Goal: Task Accomplishment & Management: Complete application form

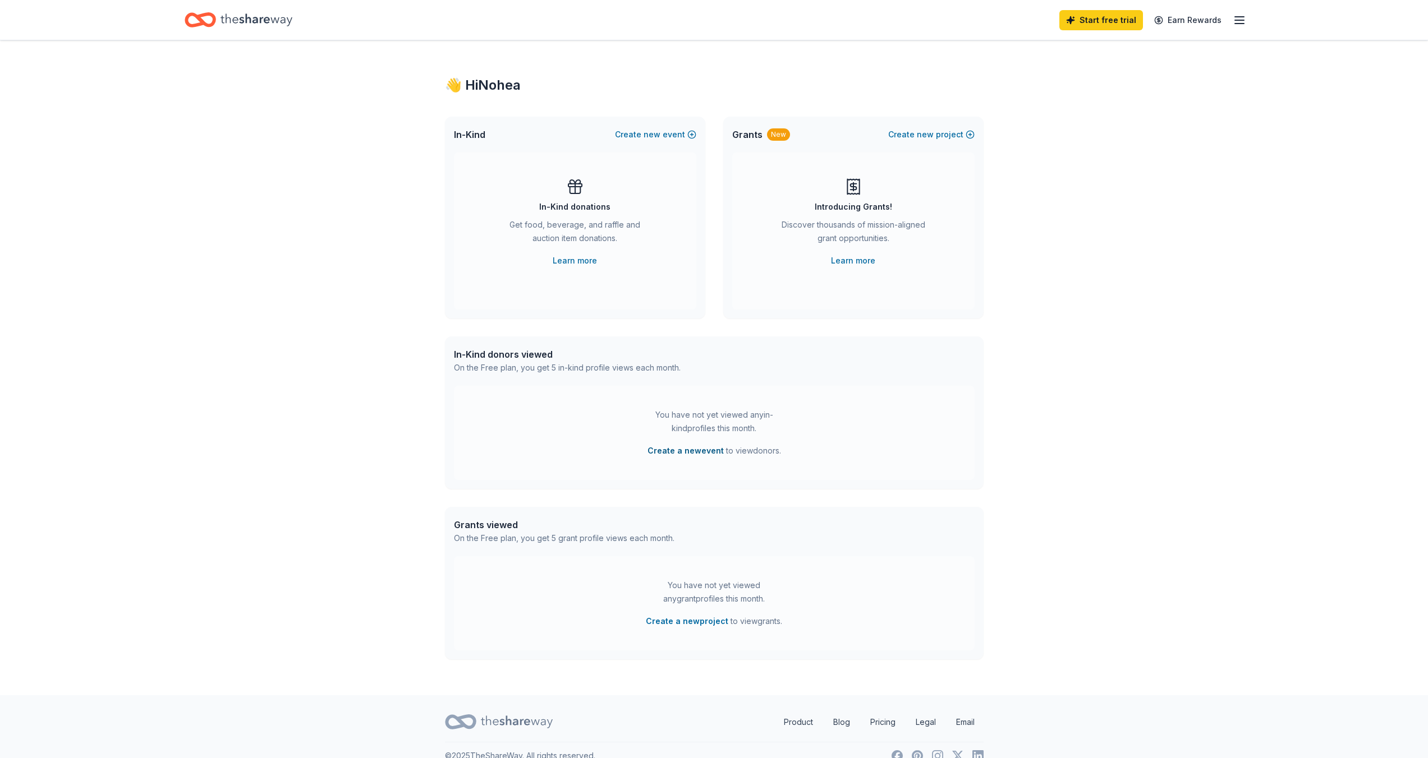
click at [687, 453] on button "Create a new event" at bounding box center [685, 450] width 76 height 13
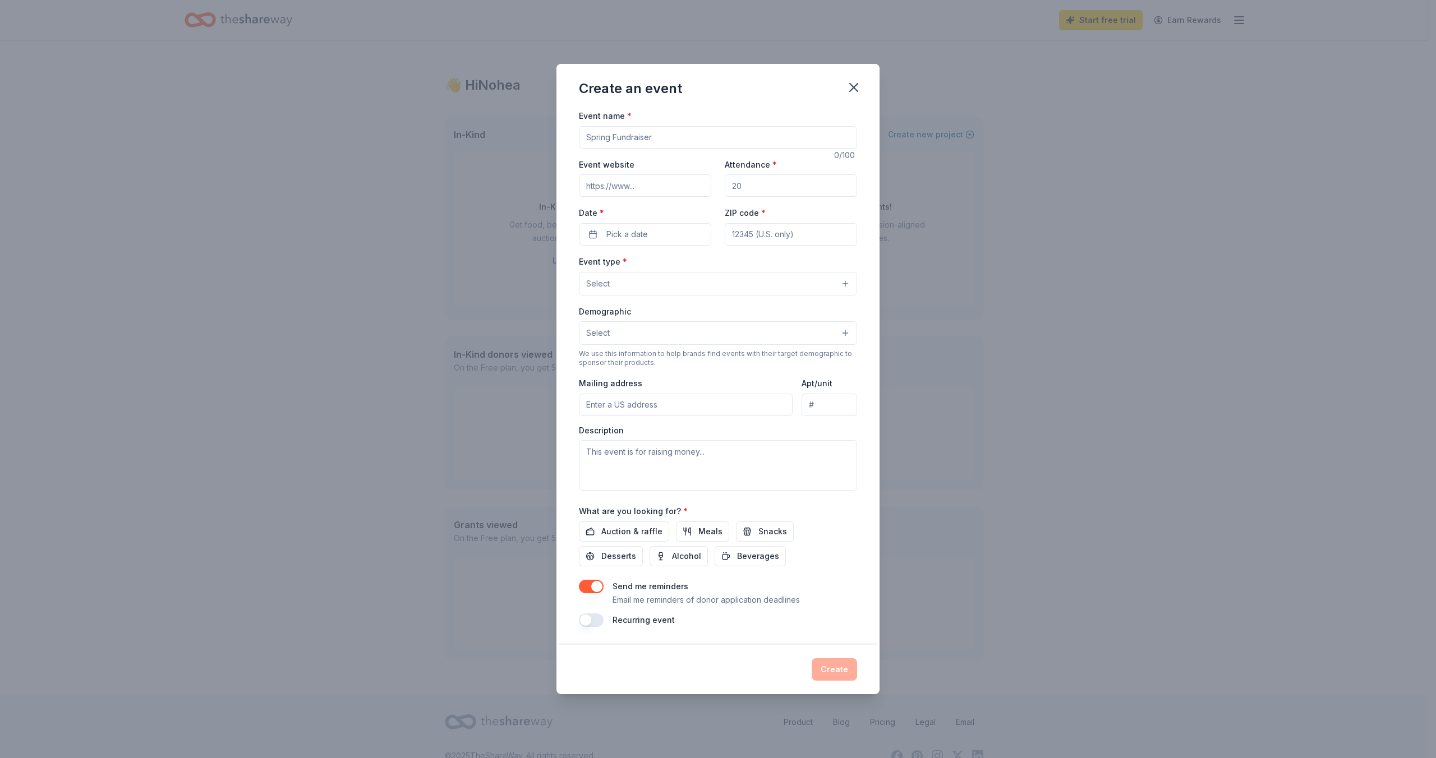
click at [620, 134] on input "Event name *" at bounding box center [718, 137] width 278 height 22
click at [673, 138] on input "Rainbow Youth Square Pride Festival 2026" at bounding box center [718, 137] width 278 height 22
type input "Rainbow Youth Square PP Pride Festival 2026"
click at [650, 188] on input "Event website" at bounding box center [645, 185] width 132 height 22
type input "[DOMAIN_NAME]"
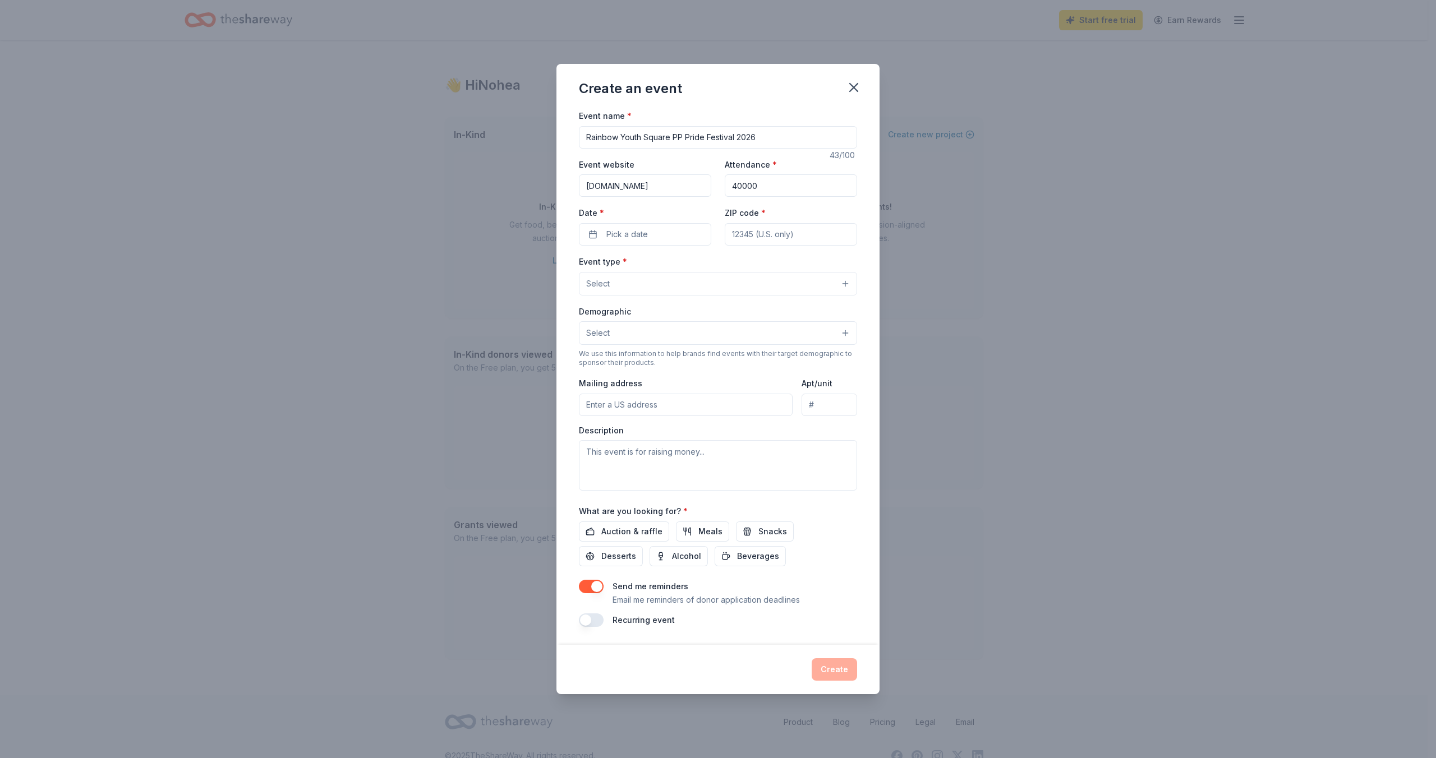
type input "40000"
click at [637, 232] on span "Pick a date" at bounding box center [627, 234] width 42 height 13
click at [703, 265] on button "Go to next month" at bounding box center [706, 264] width 16 height 16
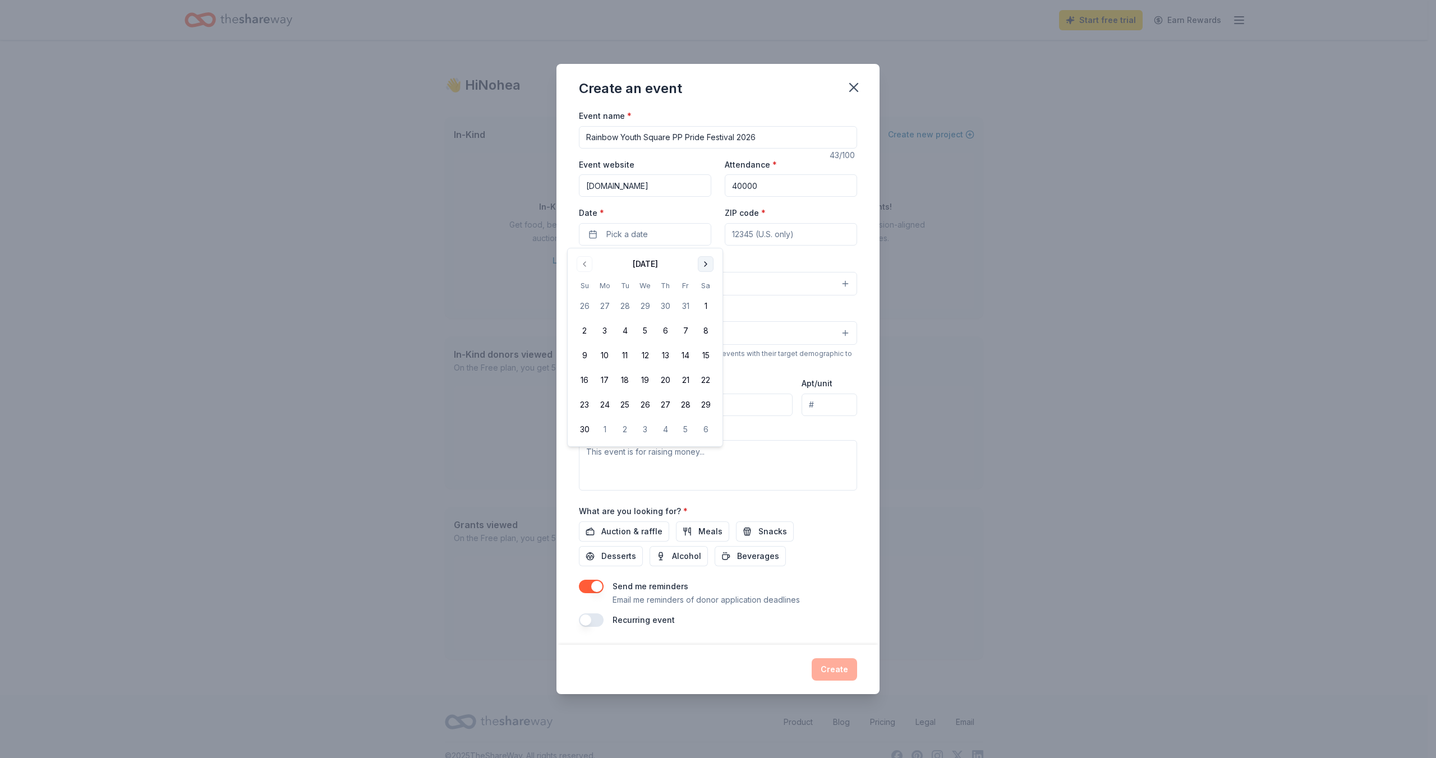
click at [703, 265] on button "Go to next month" at bounding box center [706, 264] width 16 height 16
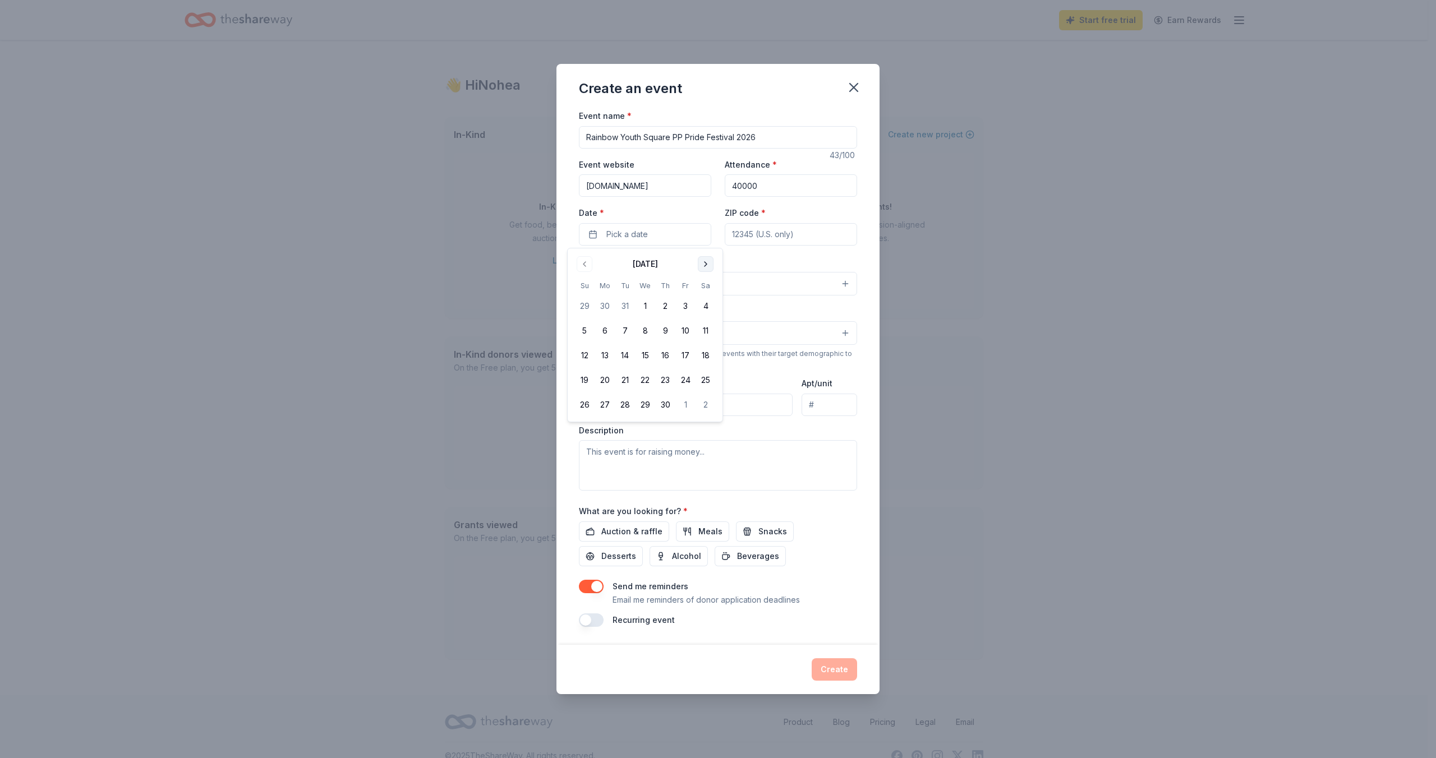
click at [703, 265] on button "Go to next month" at bounding box center [706, 264] width 16 height 16
click at [705, 328] on button "13" at bounding box center [706, 331] width 20 height 20
click at [762, 237] on input "ZIP code *" at bounding box center [791, 234] width 132 height 22
type input "80903"
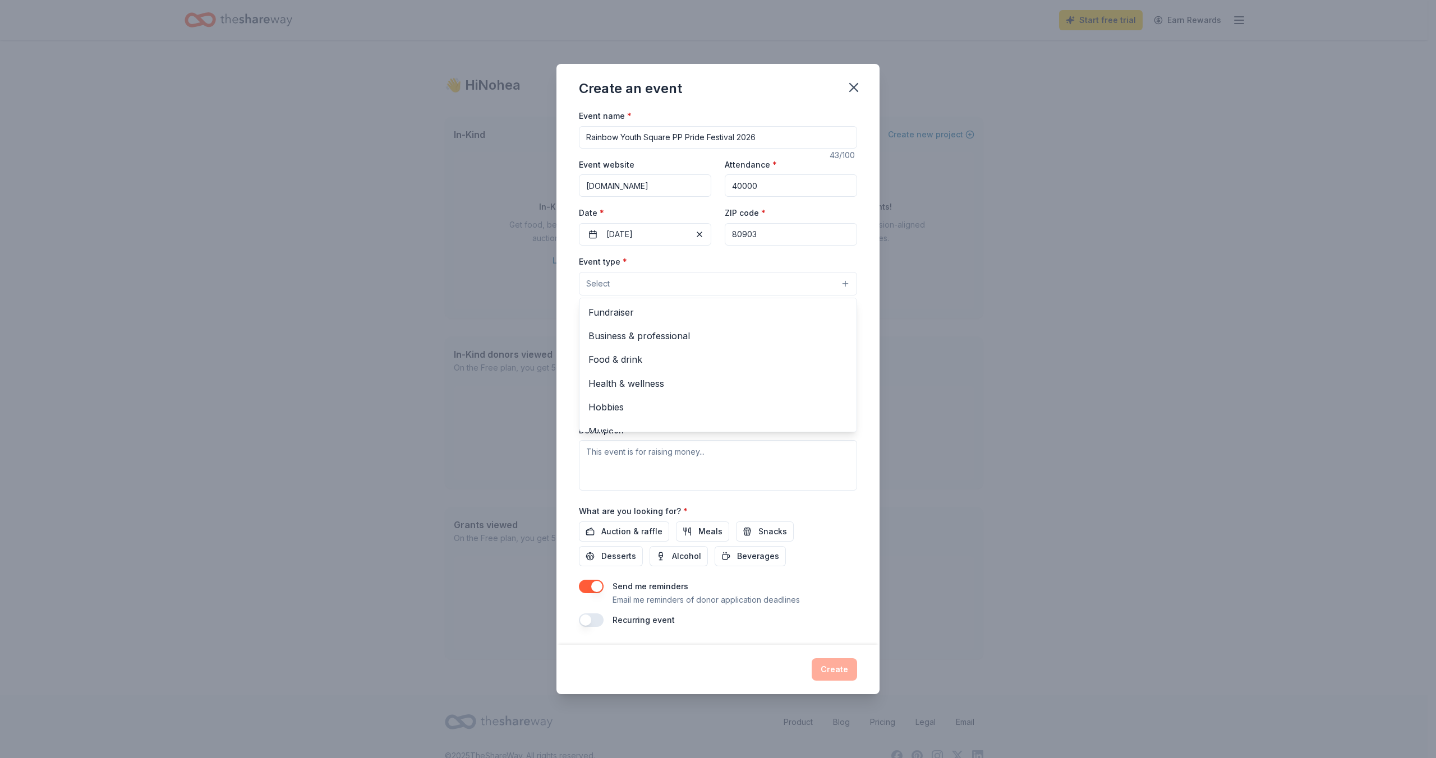
click at [682, 286] on button "Select" at bounding box center [718, 284] width 278 height 24
click at [659, 316] on span "Fundraiser" at bounding box center [717, 312] width 259 height 15
click at [670, 309] on span "Business & professional" at bounding box center [717, 313] width 259 height 15
click at [667, 310] on span "Food & drink" at bounding box center [717, 313] width 259 height 15
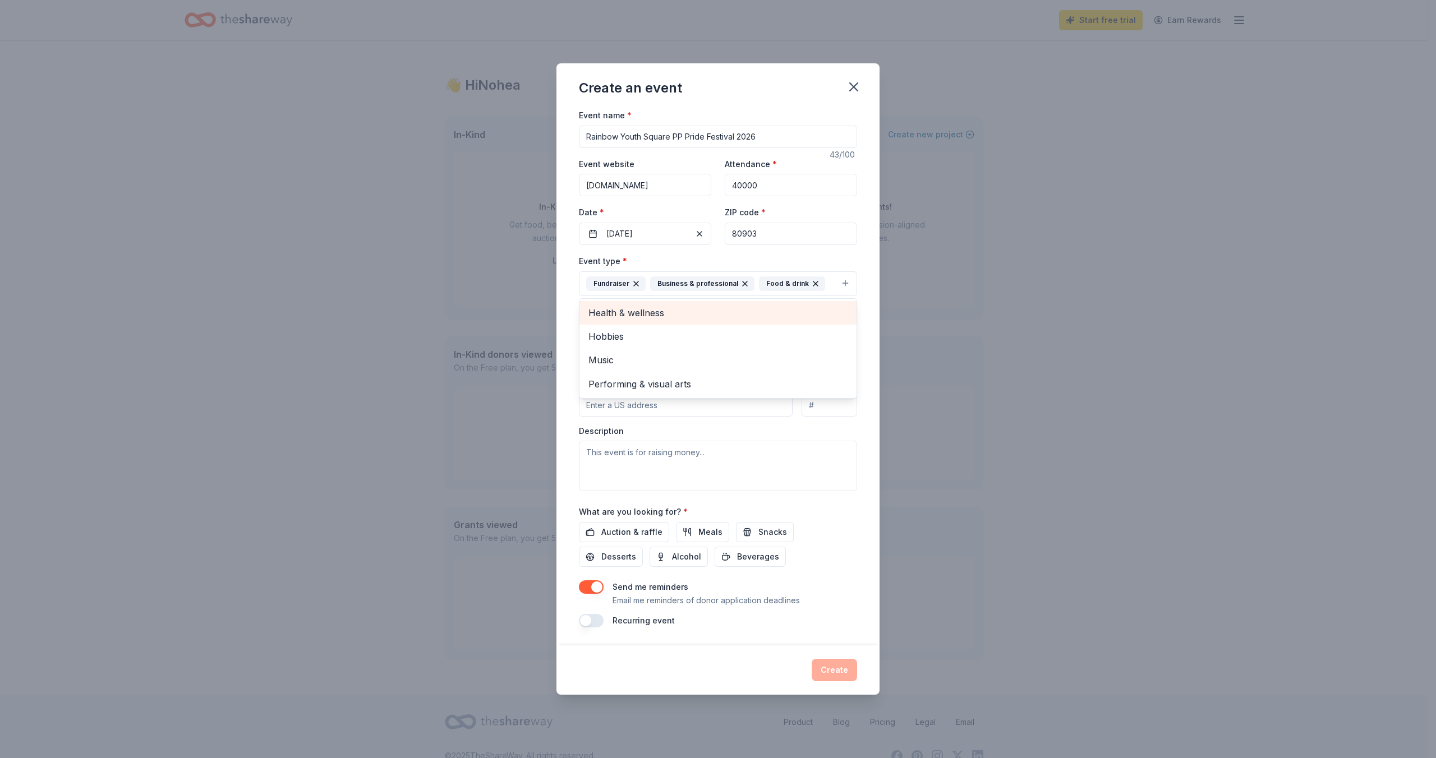
click at [667, 310] on span "Health & wellness" at bounding box center [717, 313] width 259 height 15
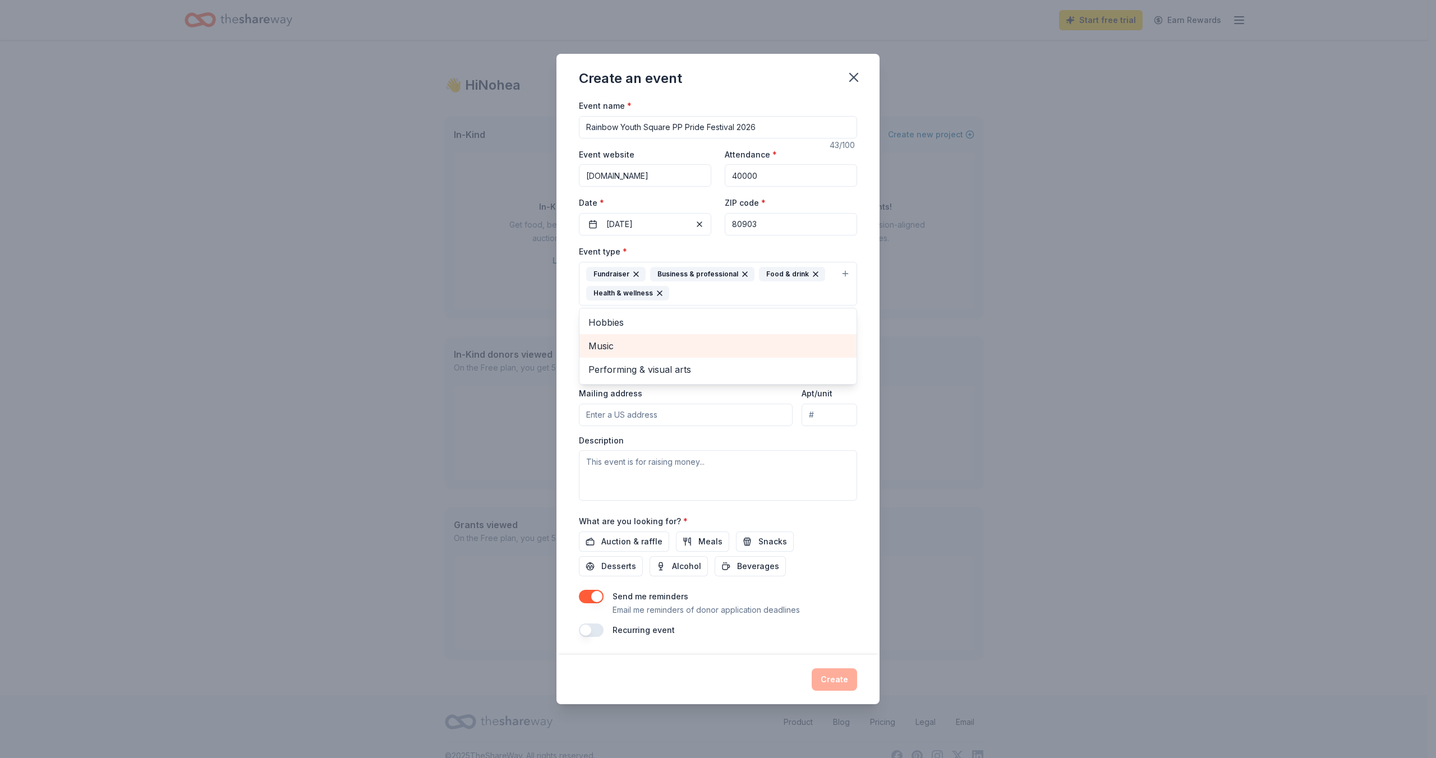
click at [640, 343] on span "Music" at bounding box center [717, 346] width 259 height 15
click at [644, 342] on span "Performing & visual arts" at bounding box center [717, 346] width 259 height 15
click at [648, 325] on span "Hobbies" at bounding box center [717, 322] width 259 height 15
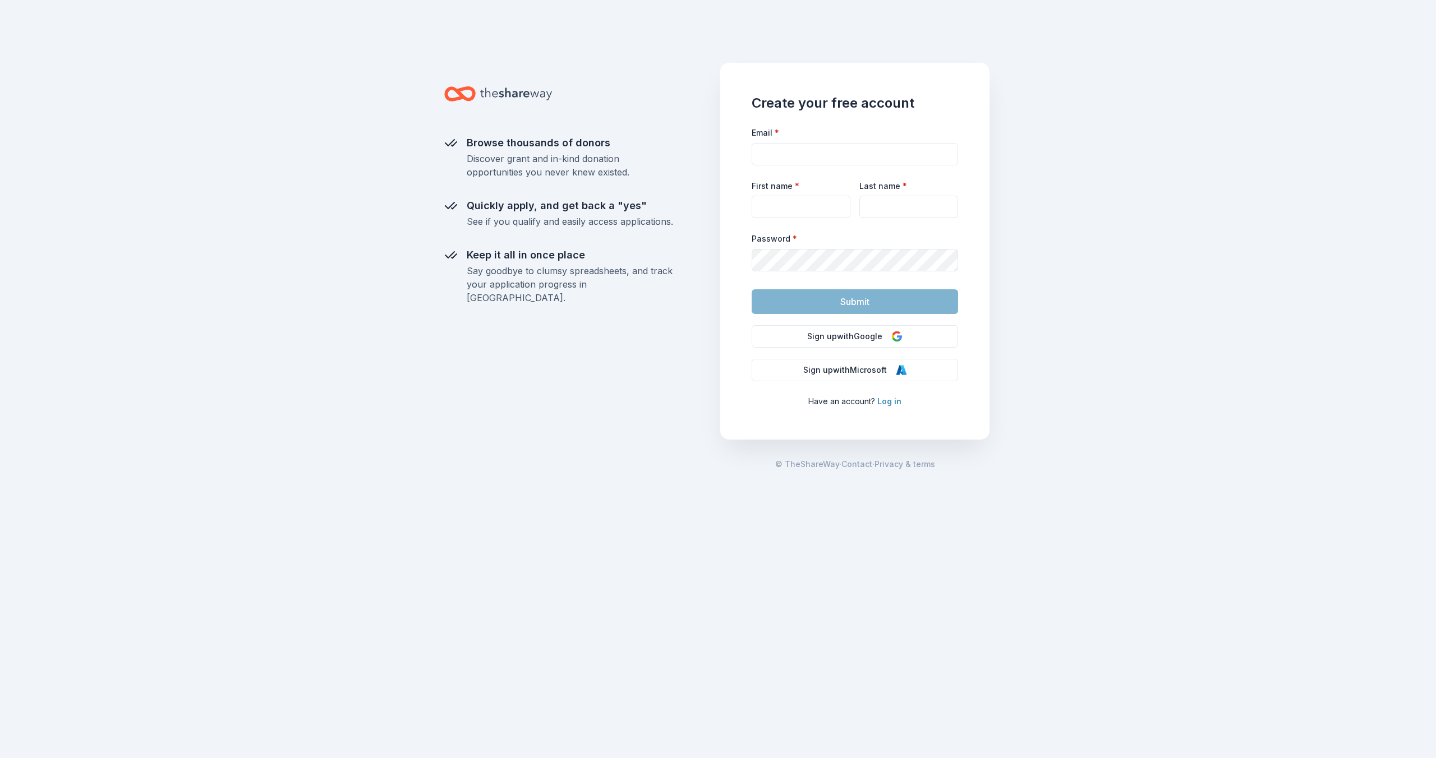
click at [889, 403] on link "Log in" at bounding box center [889, 402] width 24 height 10
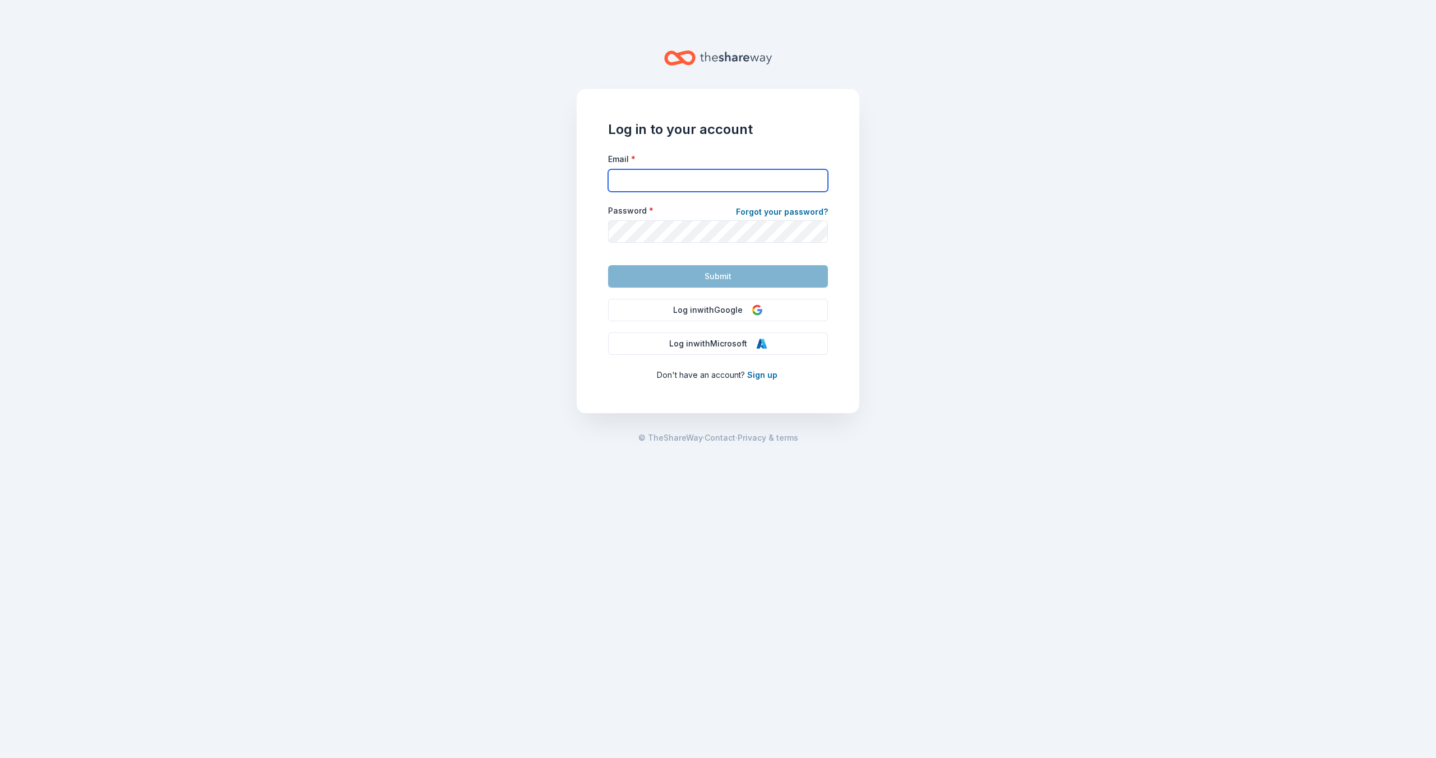
type input "[EMAIL_ADDRESS][DOMAIN_NAME]"
click at [708, 272] on span "Submit" at bounding box center [718, 276] width 27 height 13
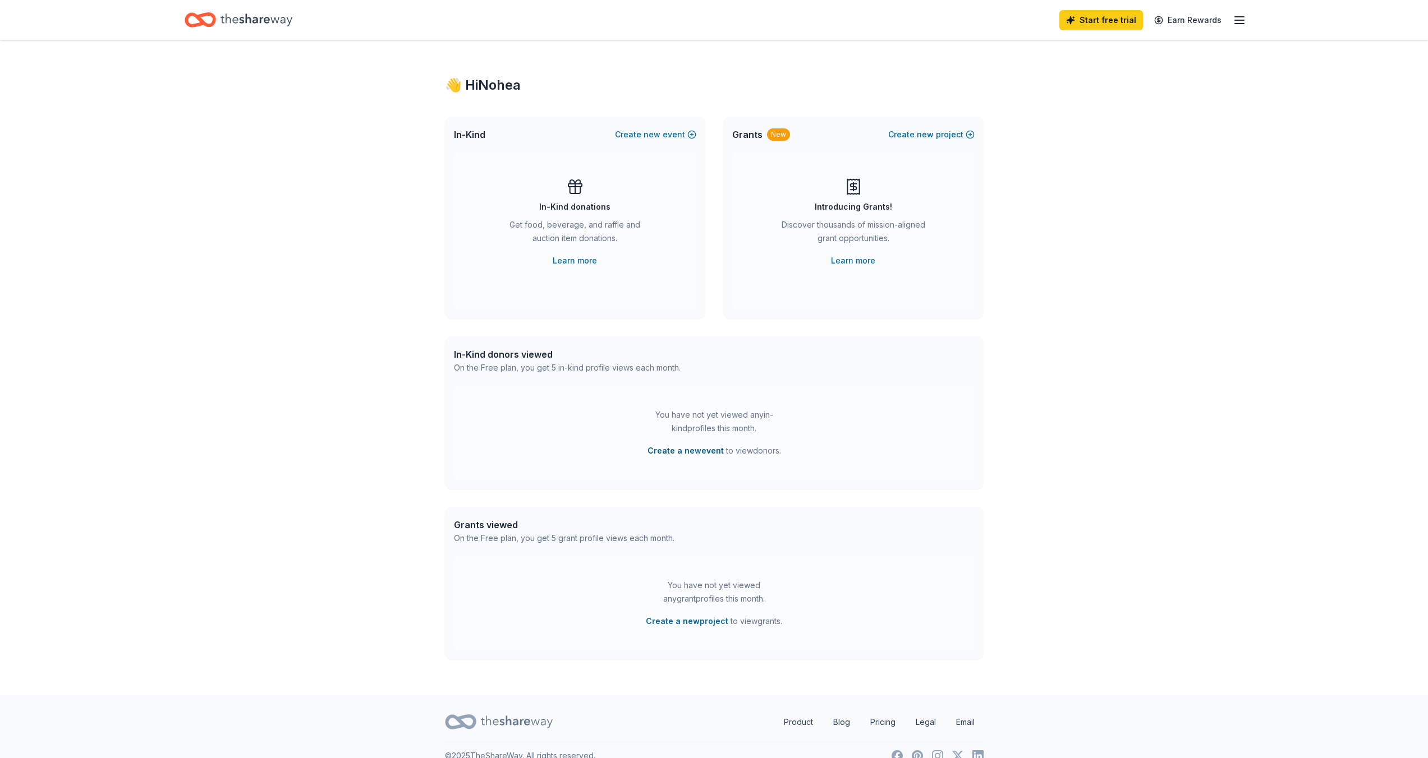
click at [689, 448] on button "Create a new event" at bounding box center [685, 450] width 76 height 13
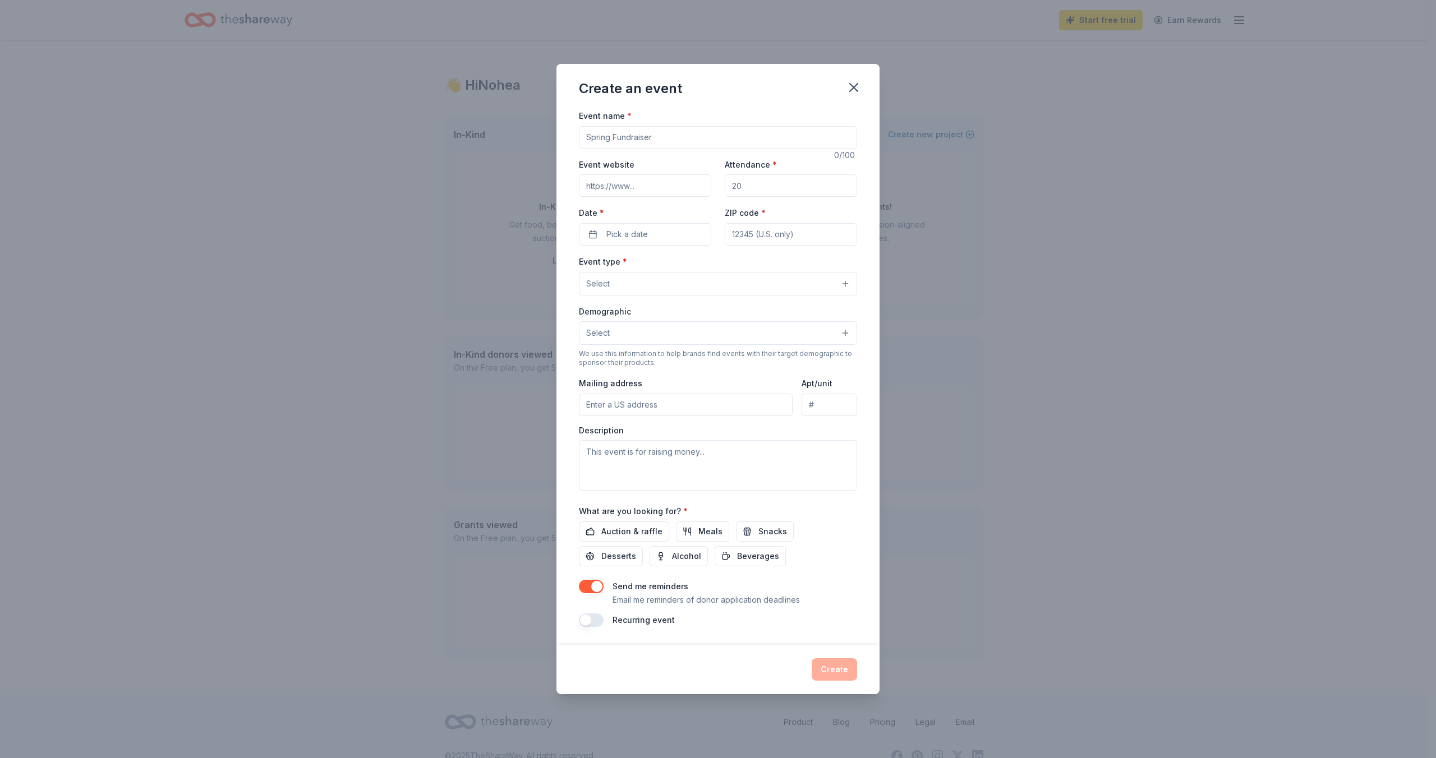
click at [674, 135] on input "Event name *" at bounding box center [718, 137] width 278 height 22
type input "Rainbow Youth Square PP Pride Festival 2026"
type input "[DOMAIN_NAME]"
type input "40000"
click at [691, 234] on button "Pick a date" at bounding box center [645, 234] width 132 height 22
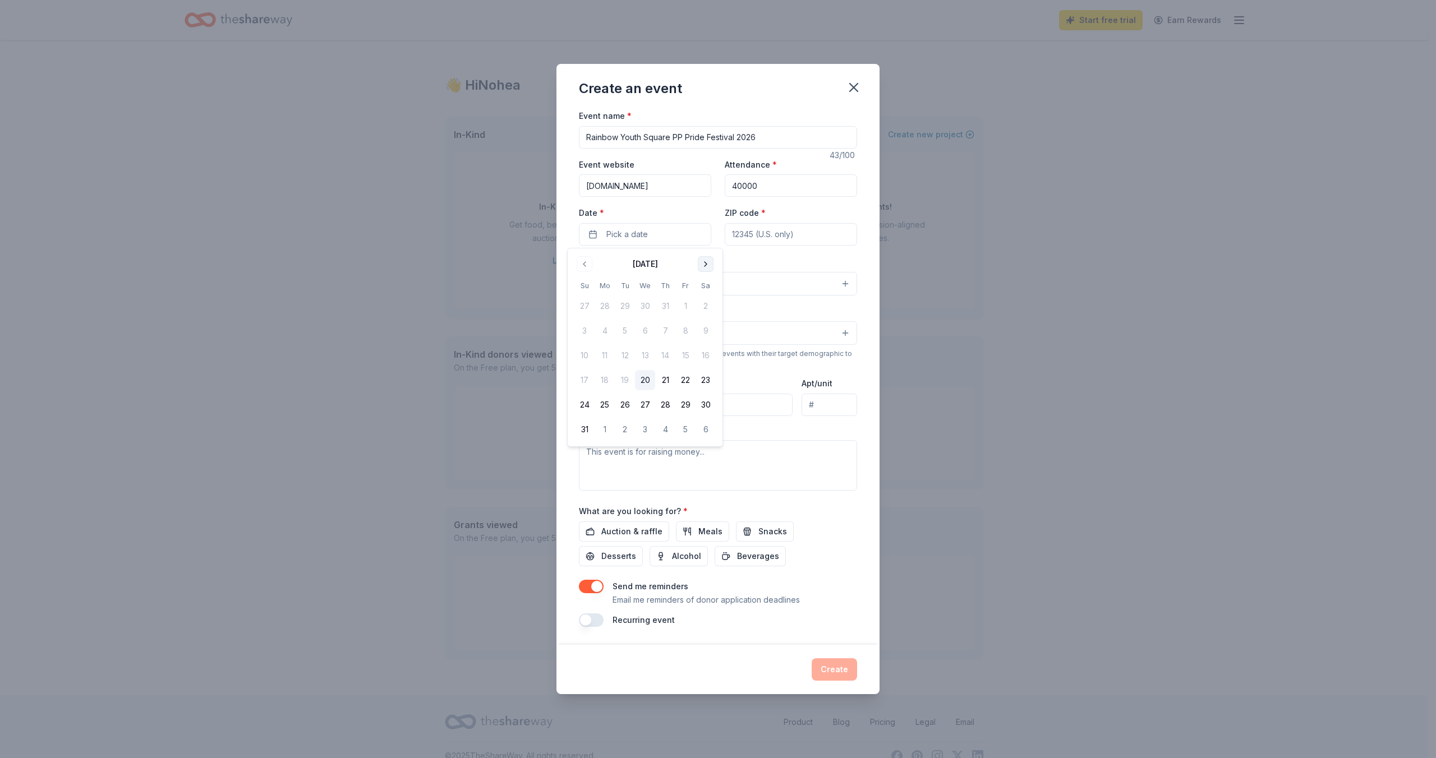
click at [709, 266] on button "Go to next month" at bounding box center [706, 264] width 16 height 16
click at [709, 267] on button "Go to next month" at bounding box center [706, 264] width 16 height 16
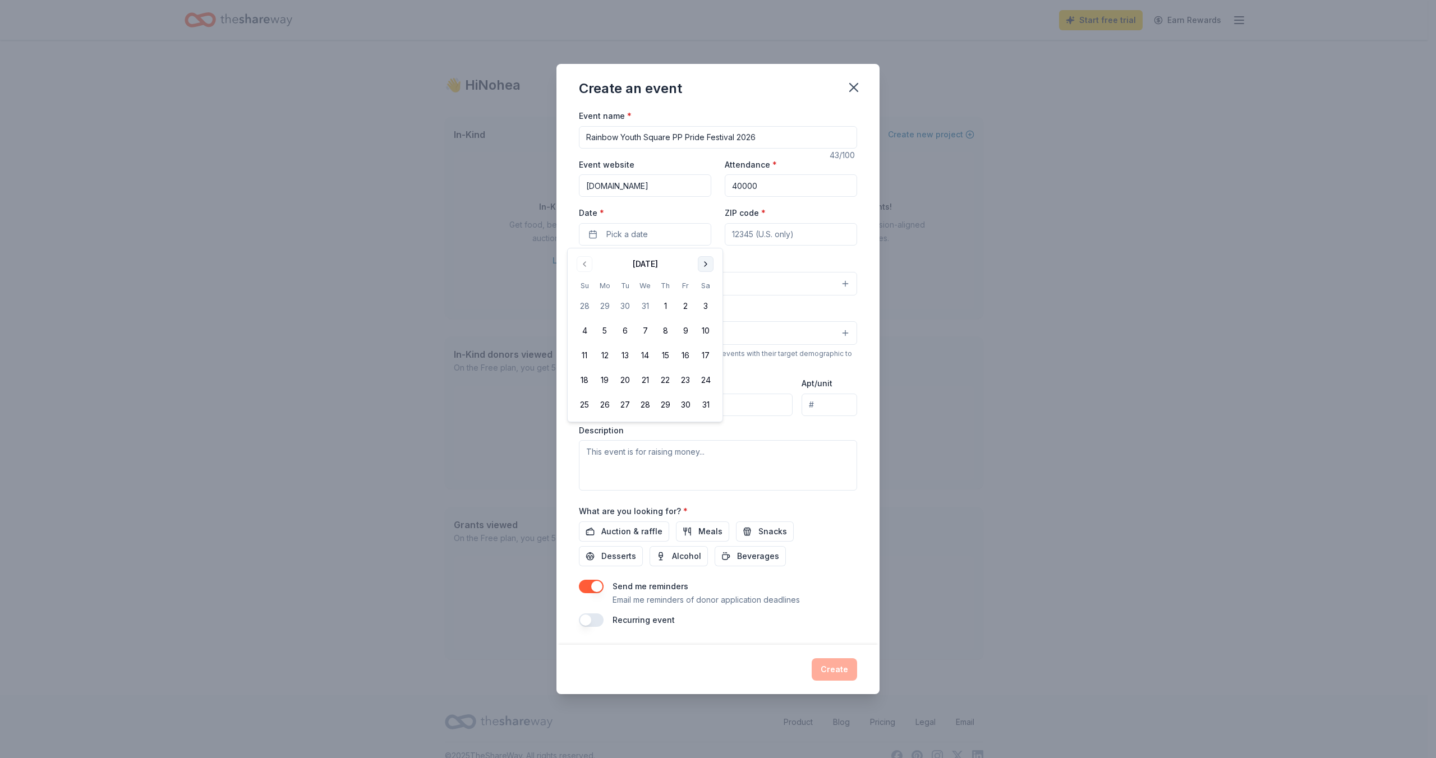
click at [709, 267] on button "Go to next month" at bounding box center [706, 264] width 16 height 16
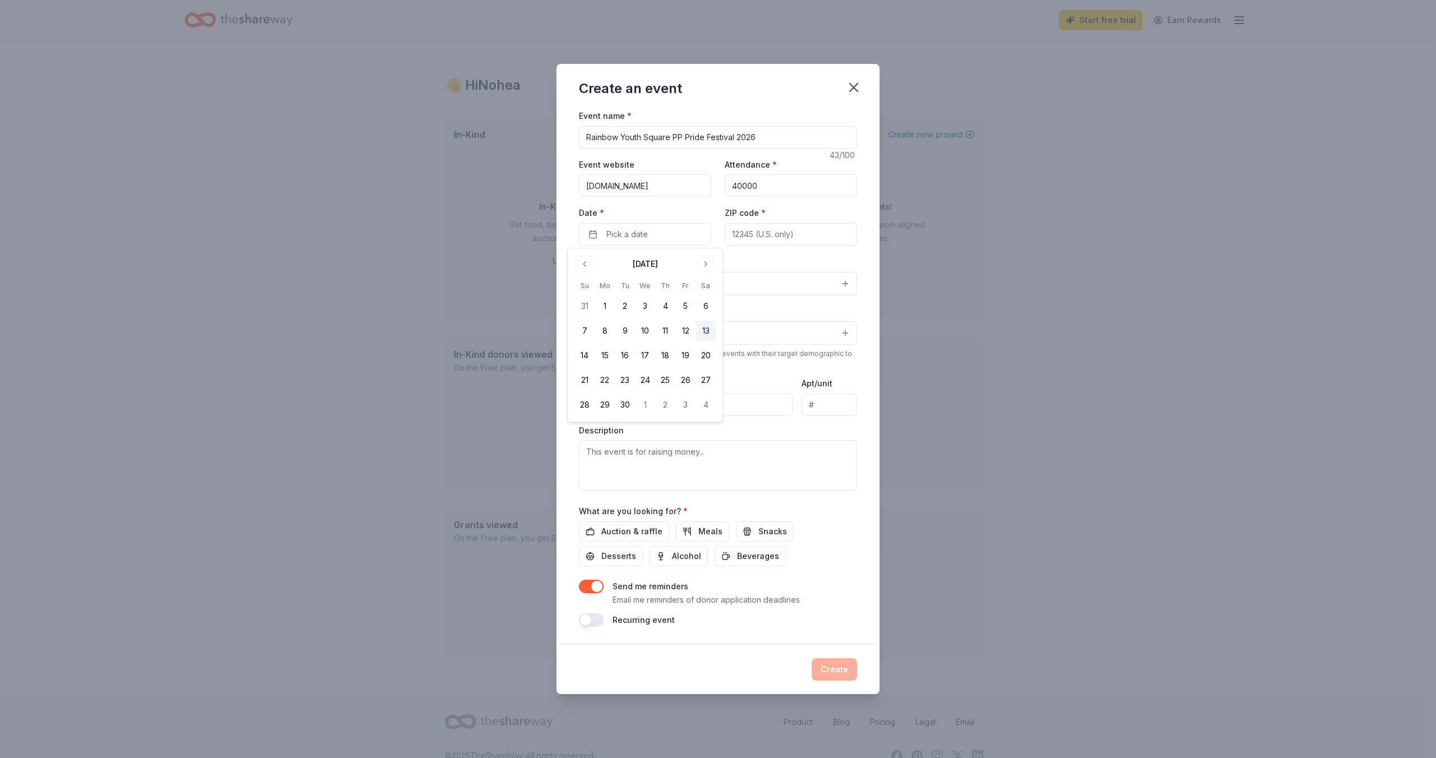
click at [709, 326] on button "13" at bounding box center [706, 331] width 20 height 20
click at [761, 235] on input "ZIP code *" at bounding box center [791, 234] width 132 height 22
type input "80910"
type input "1180 Cancun Court"
click at [651, 286] on button "Select" at bounding box center [718, 284] width 278 height 24
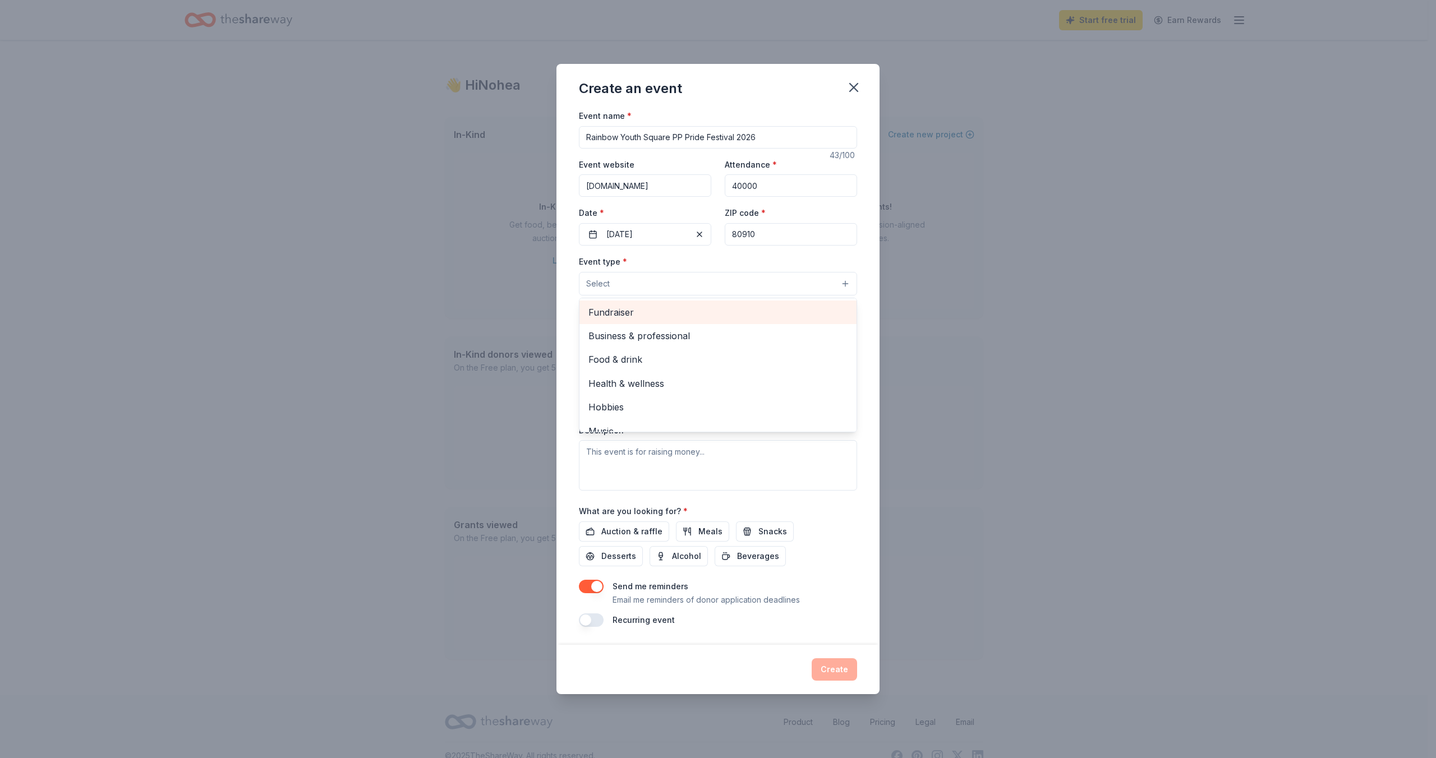
click at [646, 314] on span "Fundraiser" at bounding box center [717, 312] width 259 height 15
click at [652, 311] on span "Business & professional" at bounding box center [717, 313] width 259 height 15
click at [649, 316] on span "Food & drink" at bounding box center [717, 313] width 259 height 15
click at [649, 316] on span "Health & wellness" at bounding box center [717, 313] width 259 height 15
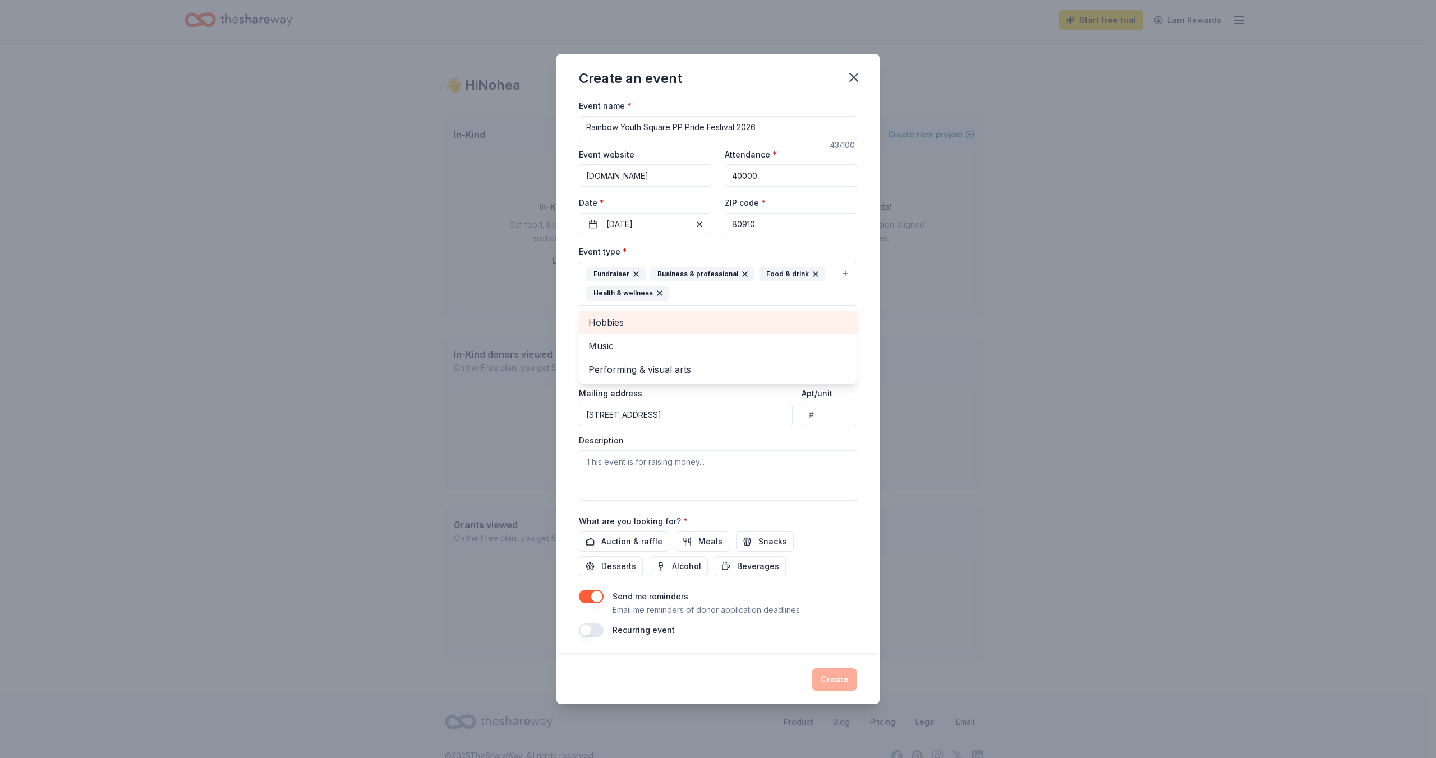
click at [649, 317] on span "Hobbies" at bounding box center [717, 322] width 259 height 15
click at [649, 323] on span "Music" at bounding box center [717, 322] width 259 height 15
click at [649, 331] on div "Performing & visual arts" at bounding box center [717, 323] width 277 height 24
